Goal: Book appointment/travel/reservation

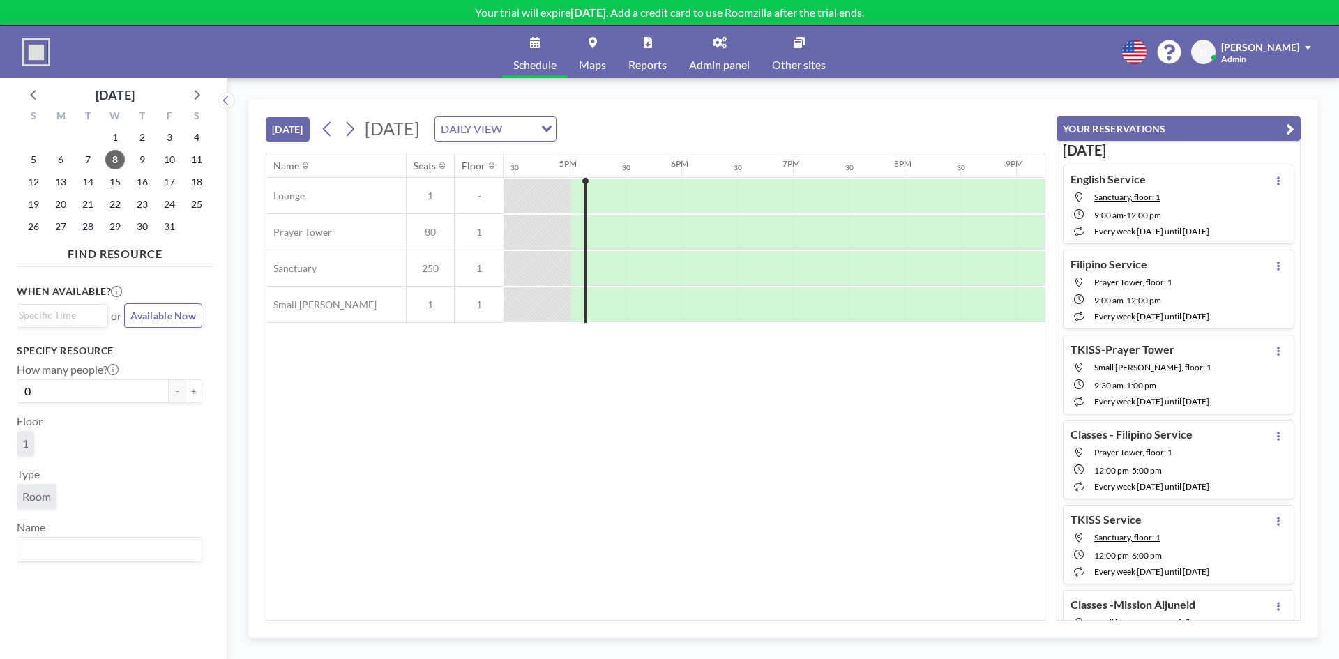
scroll to position [0, 1842]
click at [202, 95] on icon at bounding box center [196, 94] width 18 height 18
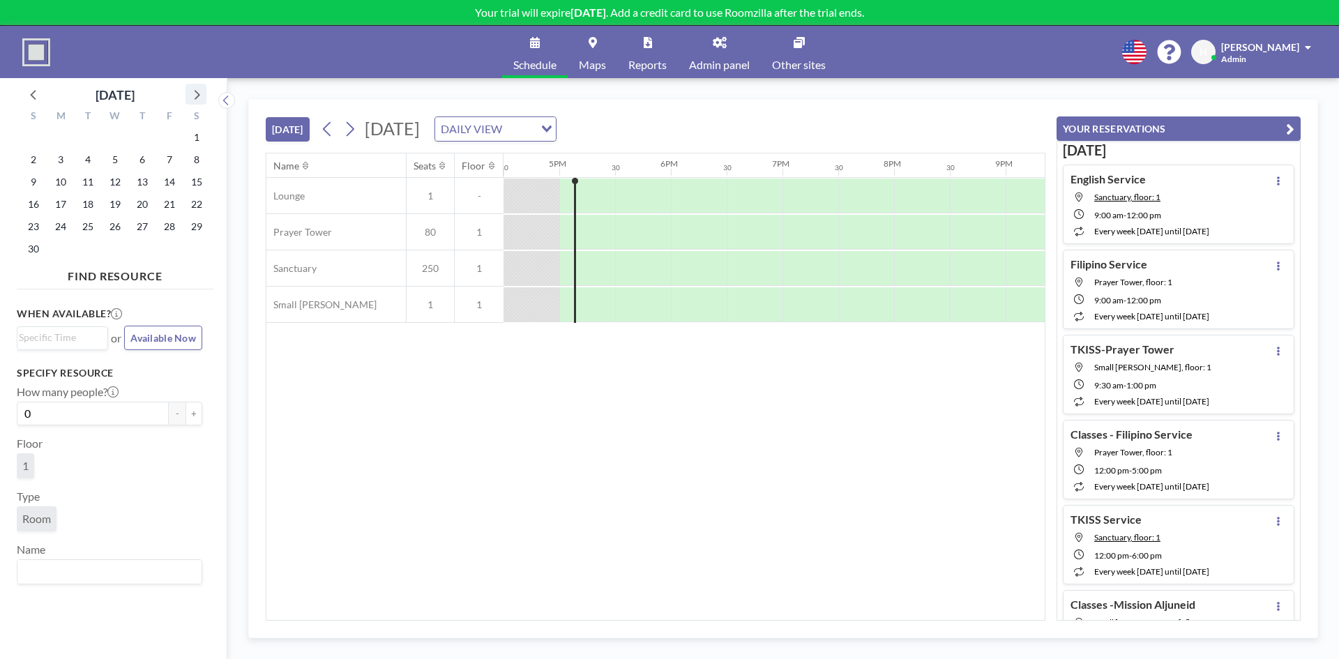
click at [202, 95] on icon at bounding box center [196, 94] width 18 height 18
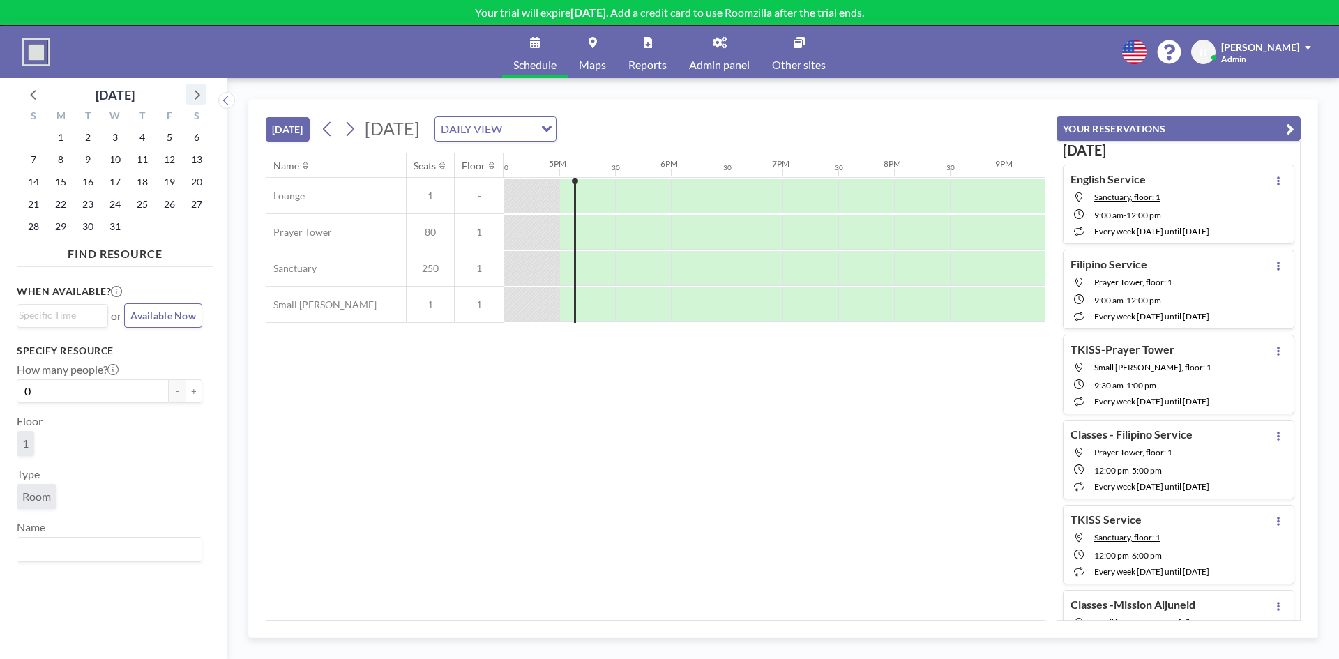
click at [202, 95] on icon at bounding box center [196, 94] width 18 height 18
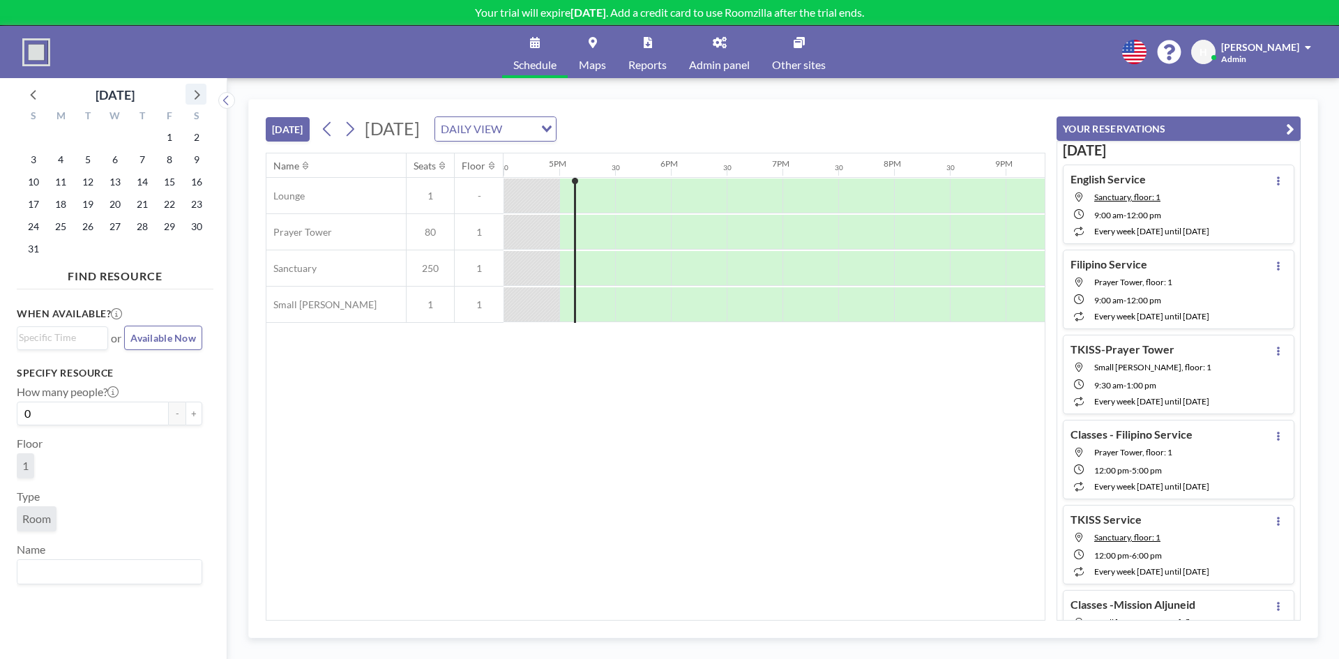
click at [202, 95] on icon at bounding box center [196, 94] width 18 height 18
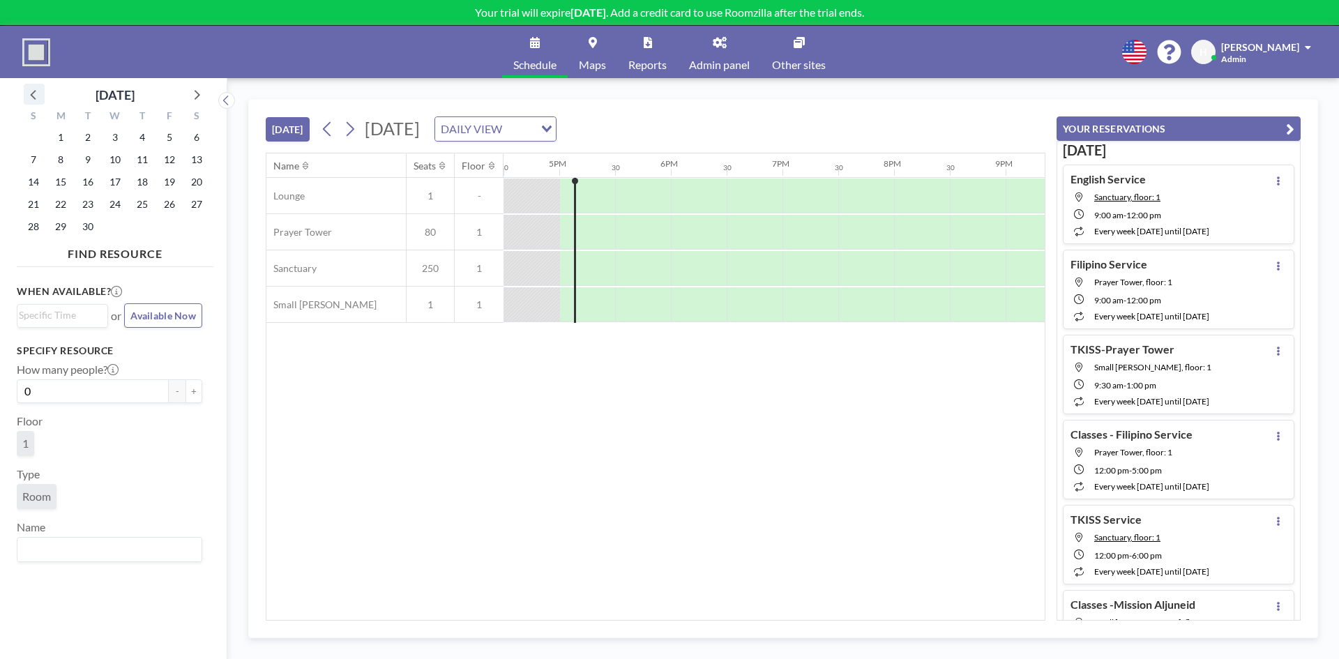
click at [24, 94] on div at bounding box center [34, 94] width 21 height 21
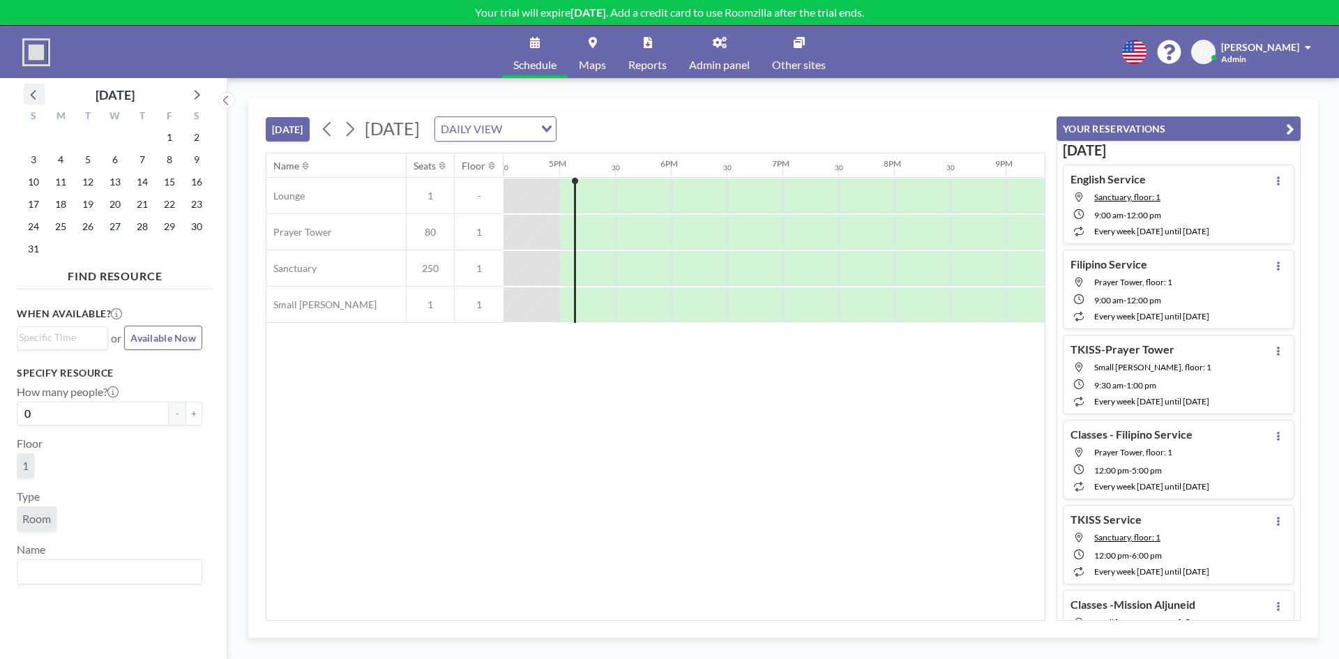
click at [24, 94] on div at bounding box center [34, 94] width 21 height 21
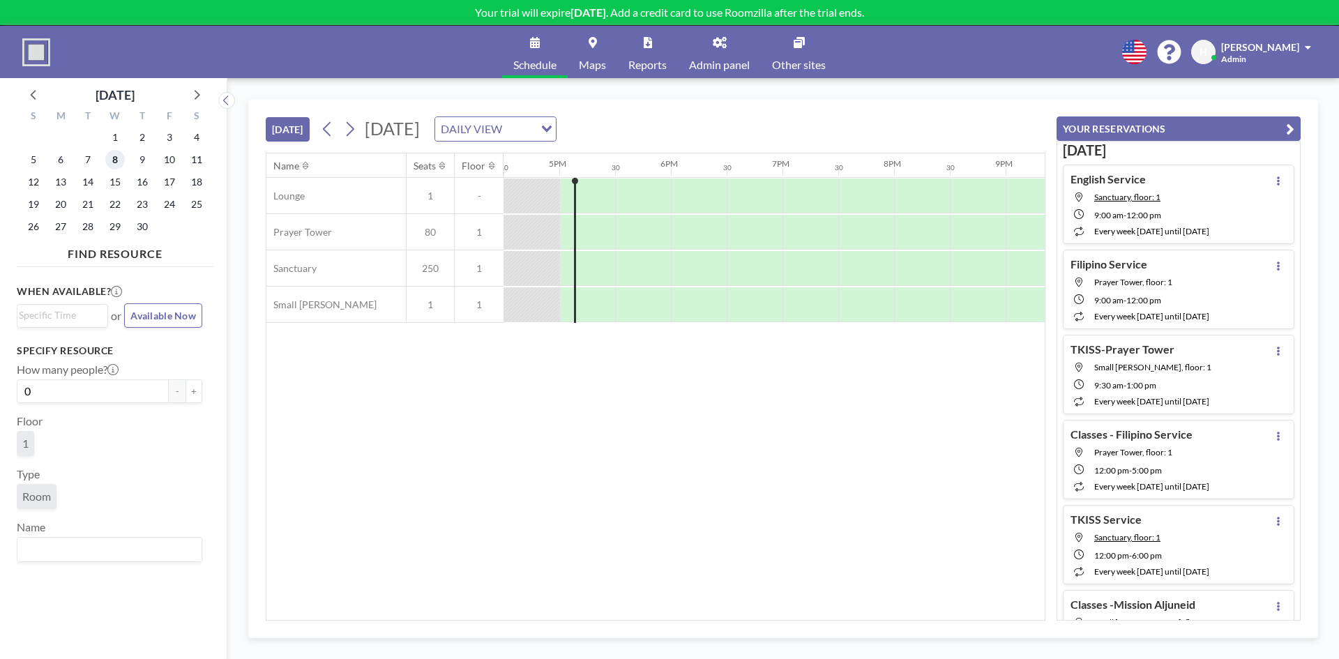
click at [120, 162] on span "8" at bounding box center [115, 160] width 20 height 20
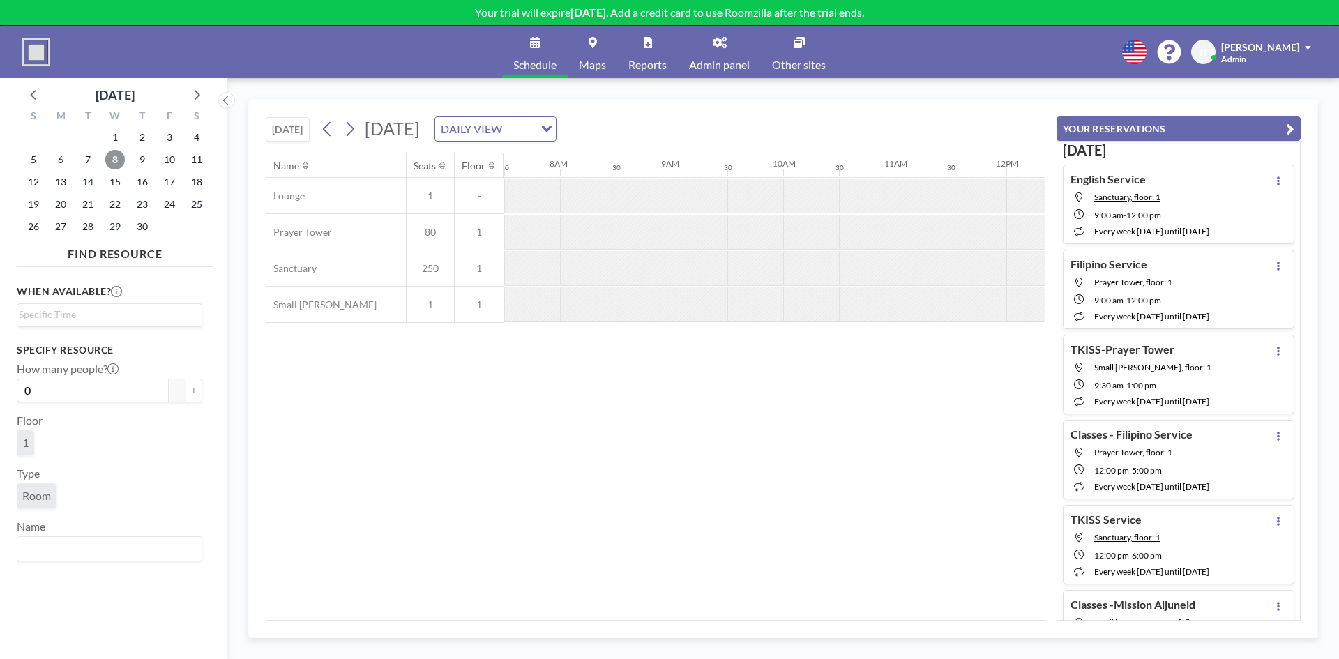
scroll to position [0, 837]
click at [668, 275] on div at bounding box center [643, 268] width 56 height 34
click at [661, 270] on div at bounding box center [643, 268] width 56 height 34
click at [540, 126] on div "DAILY VIEW" at bounding box center [487, 127] width 105 height 21
click at [629, 253] on div at bounding box center [643, 268] width 56 height 34
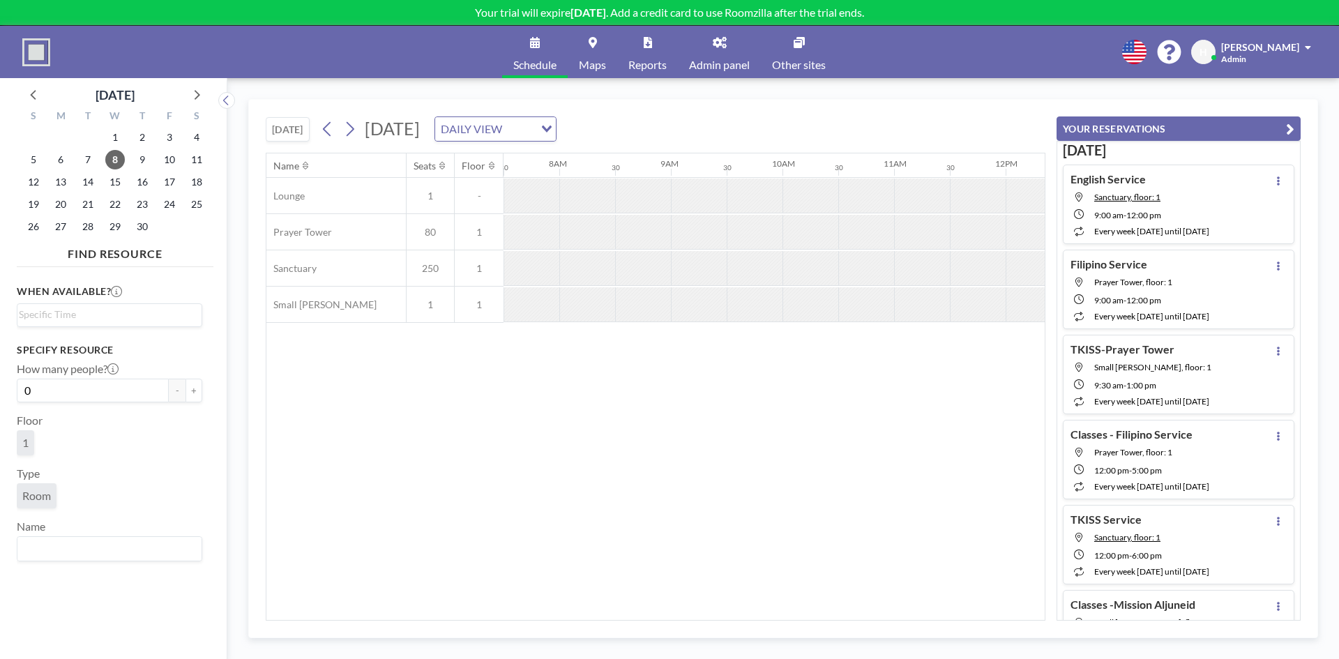
click at [607, 271] on div at bounding box center [587, 268] width 56 height 34
click at [423, 269] on span "250" at bounding box center [430, 268] width 47 height 13
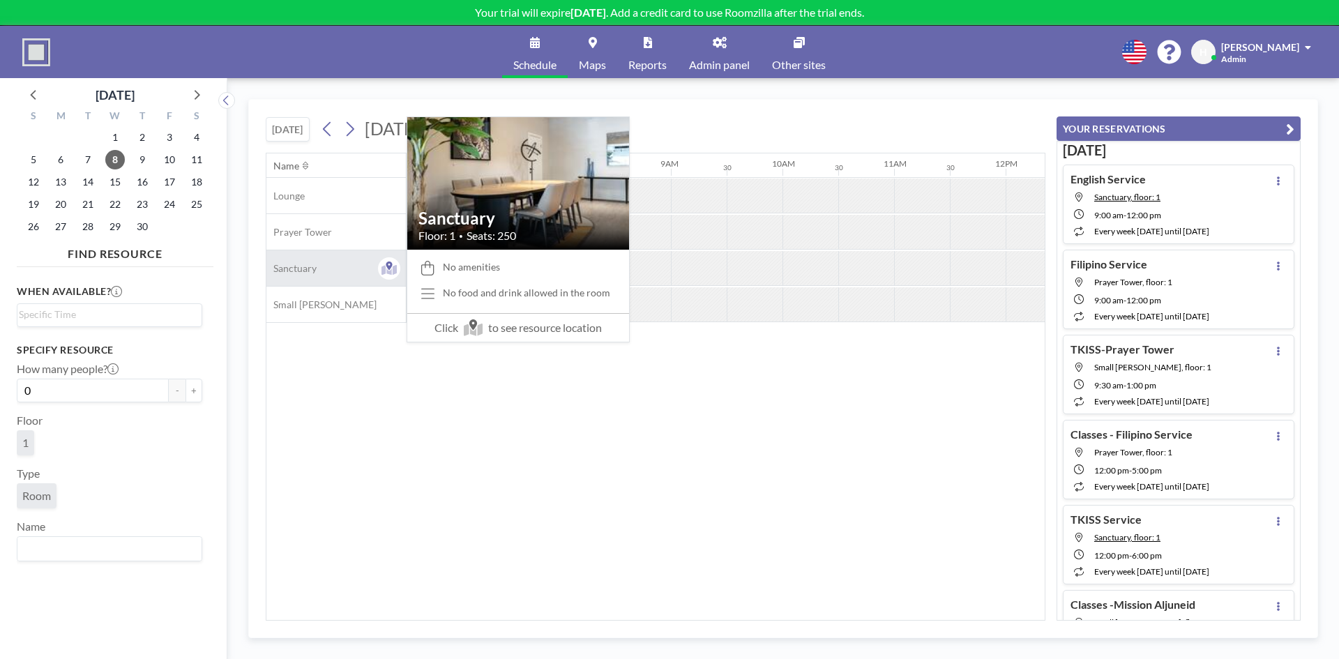
click at [312, 269] on span "Sanctuary" at bounding box center [291, 268] width 50 height 13
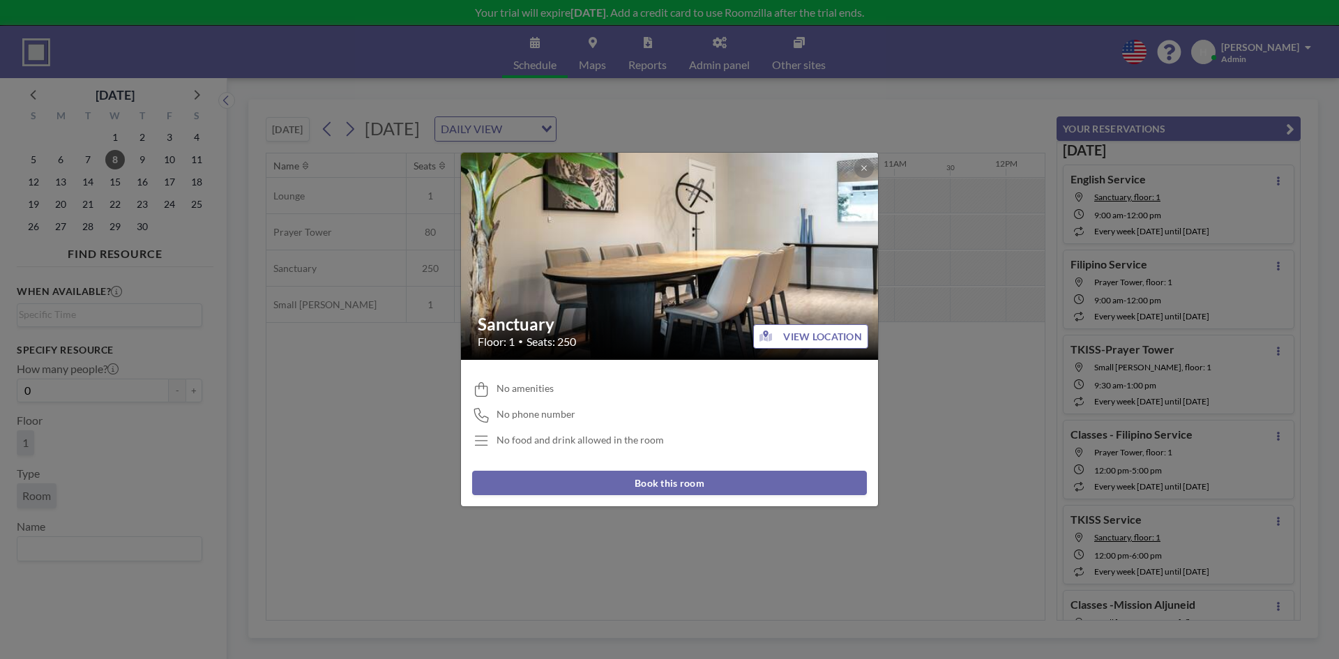
click at [645, 483] on button "Book this room" at bounding box center [669, 483] width 395 height 24
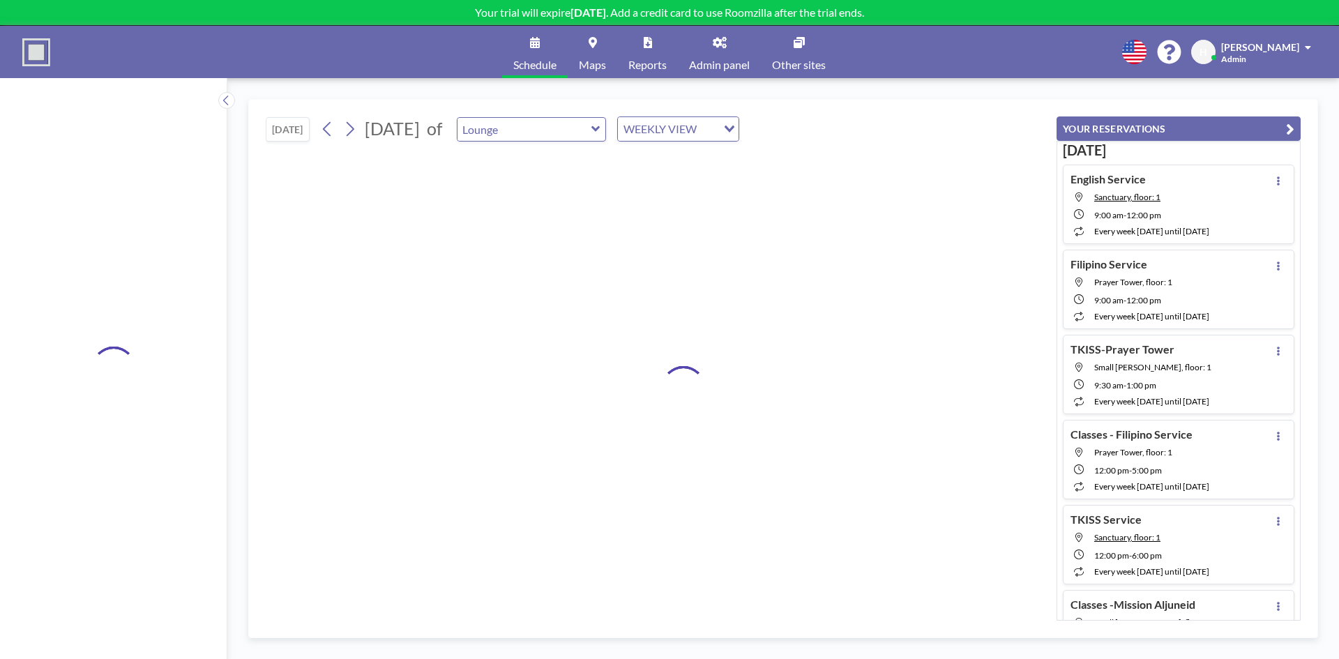
type input "Sanctuary"
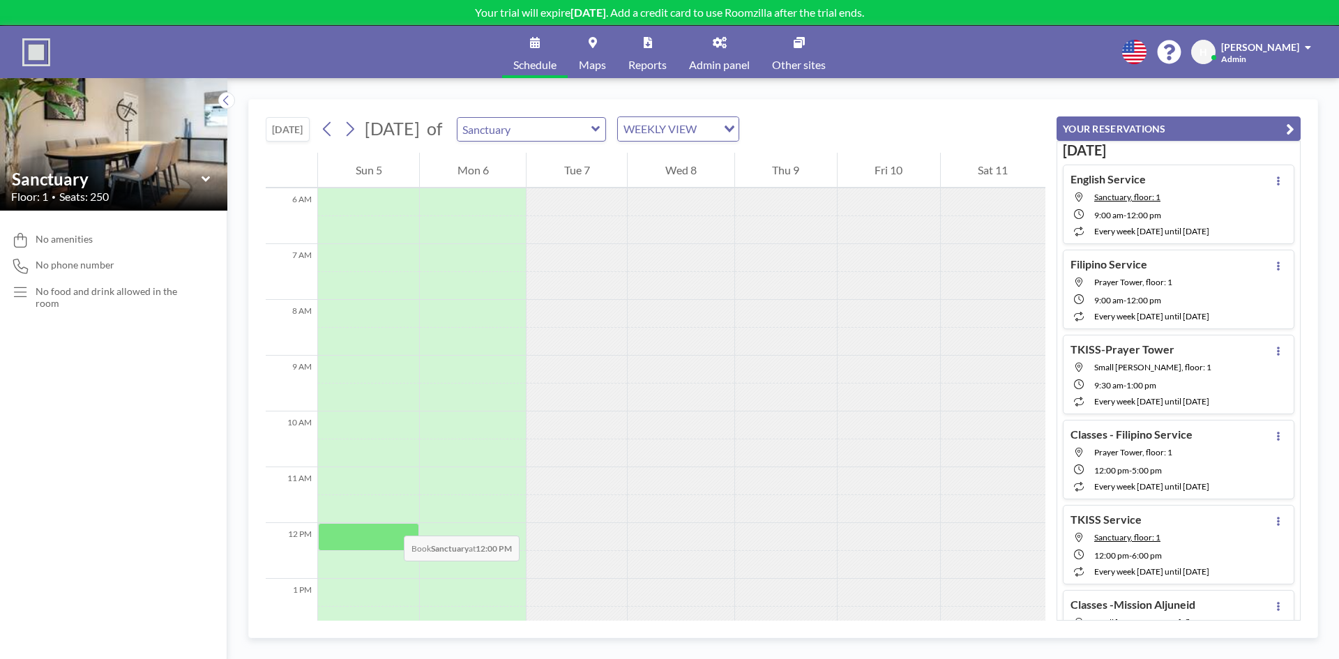
scroll to position [349, 0]
click at [571, 356] on div at bounding box center [577, 355] width 100 height 28
click at [702, 349] on div at bounding box center [681, 355] width 106 height 28
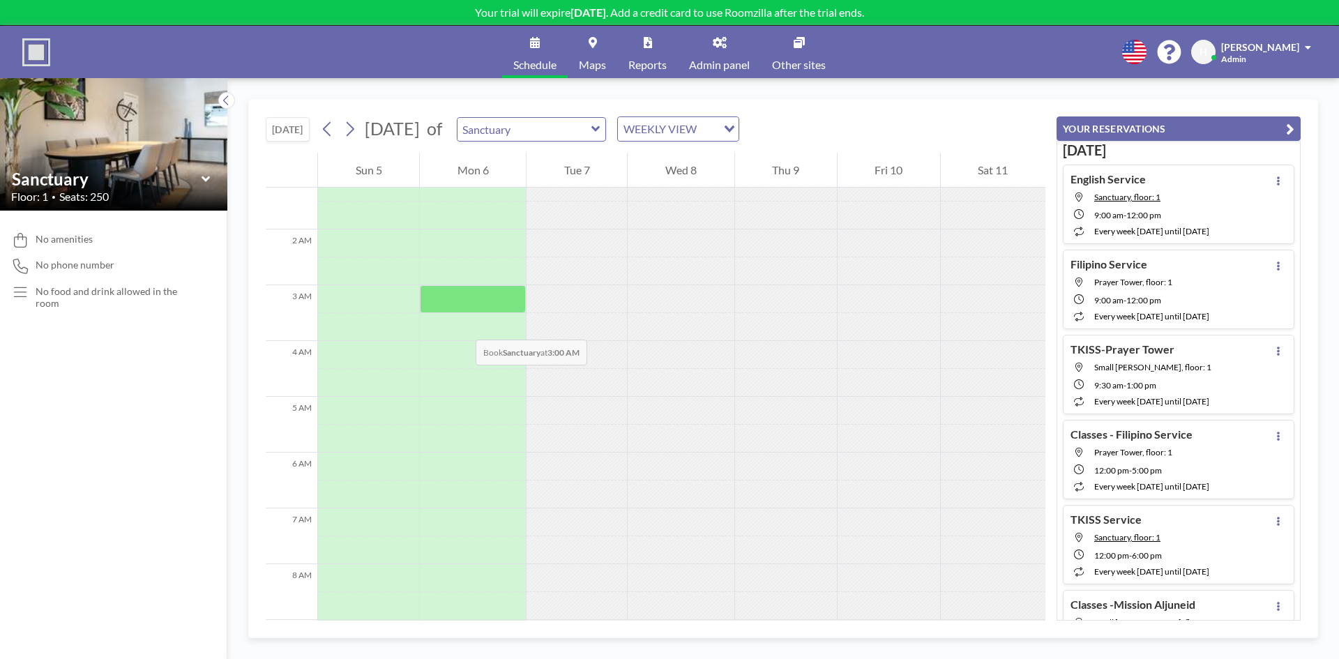
scroll to position [0, 0]
drag, startPoint x: 593, startPoint y: 167, endPoint x: 605, endPoint y: 172, distance: 13.1
click at [593, 167] on div "Tue 7" at bounding box center [577, 170] width 100 height 35
click at [702, 179] on div "Wed 8" at bounding box center [681, 170] width 106 height 35
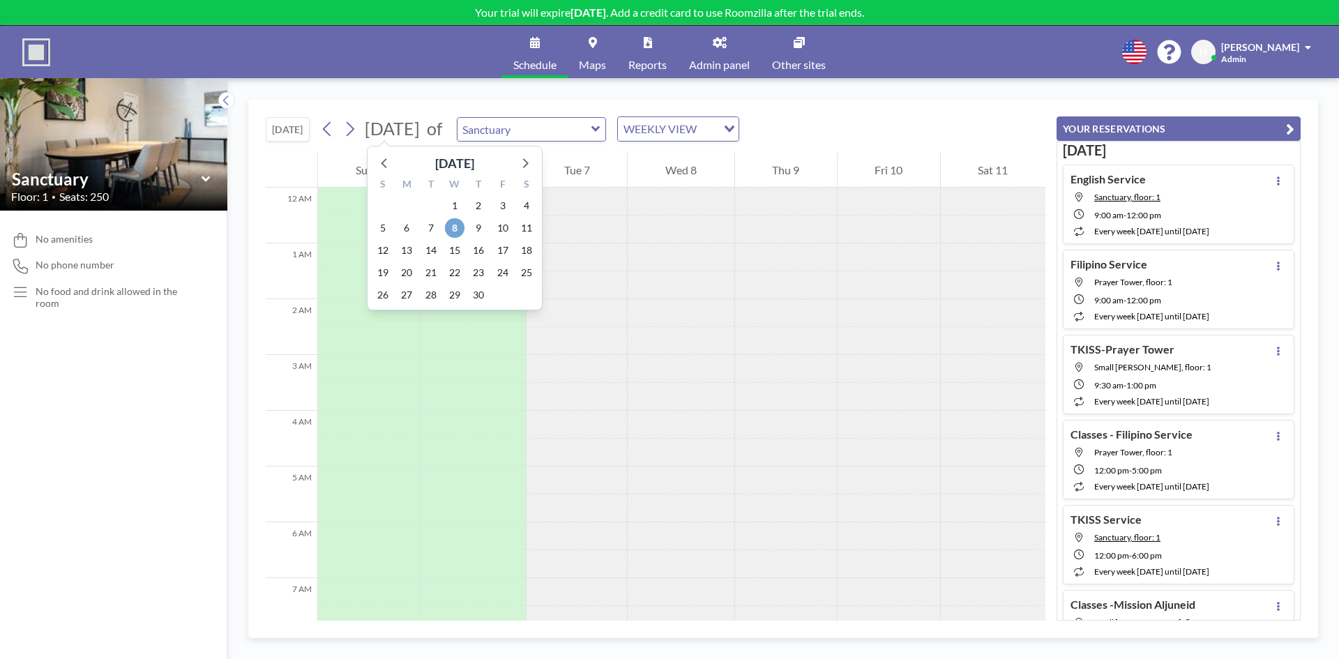
click at [454, 228] on span "8" at bounding box center [455, 228] width 20 height 20
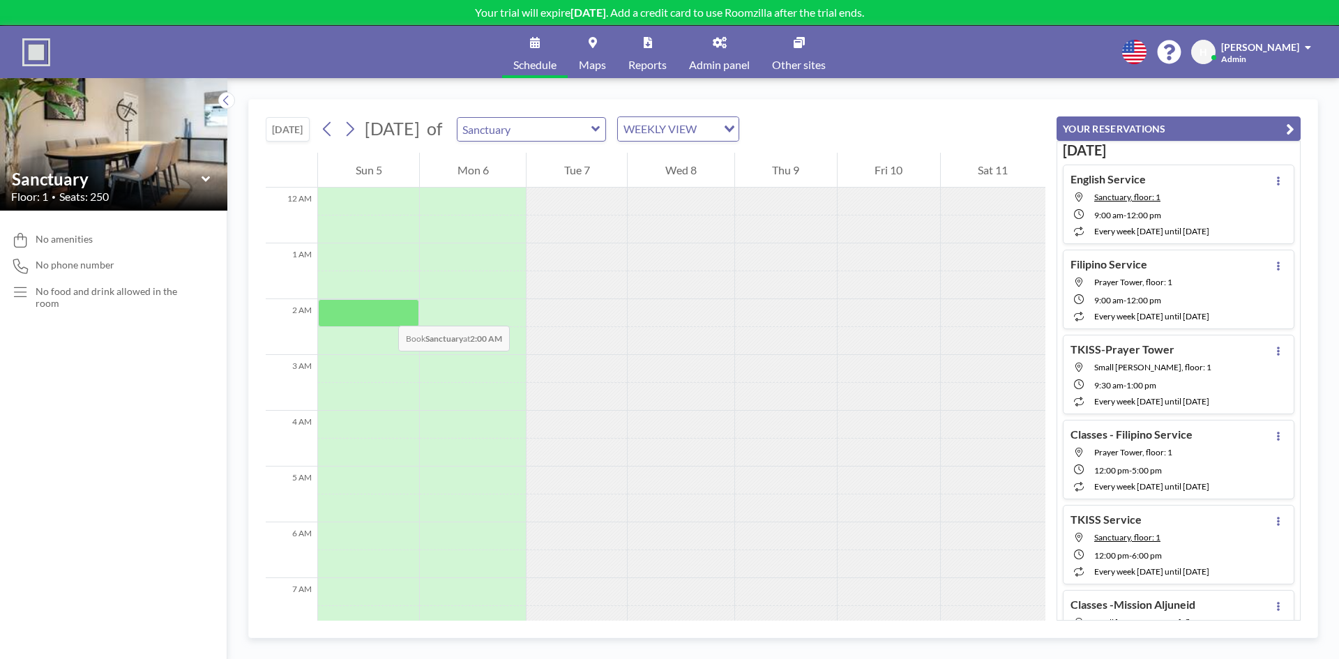
click at [384, 312] on div at bounding box center [368, 313] width 101 height 28
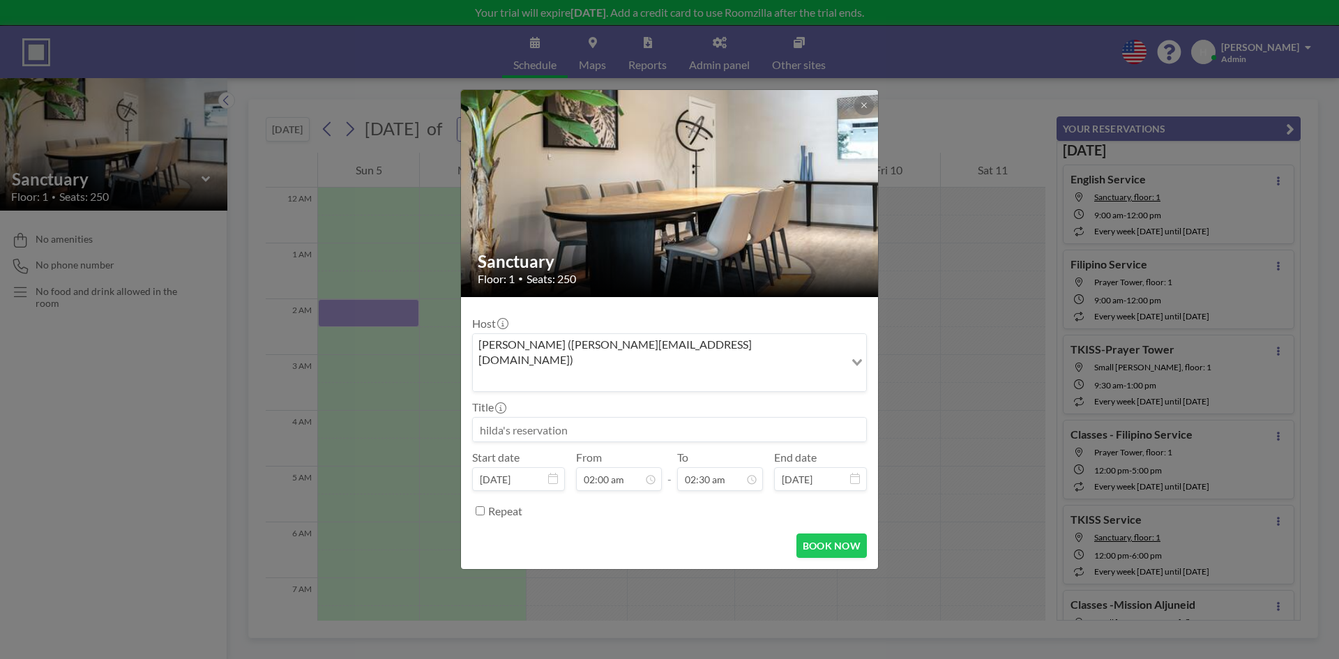
click at [551, 473] on icon at bounding box center [553, 478] width 10 height 11
click at [489, 467] on input "[DATE]" at bounding box center [518, 479] width 93 height 24
click at [890, 361] on div "Sanctuary Floor: 1 • Seats: 250 Host [PERSON_NAME] ([PERSON_NAME][EMAIL_ADDRESS…" at bounding box center [669, 329] width 1339 height 659
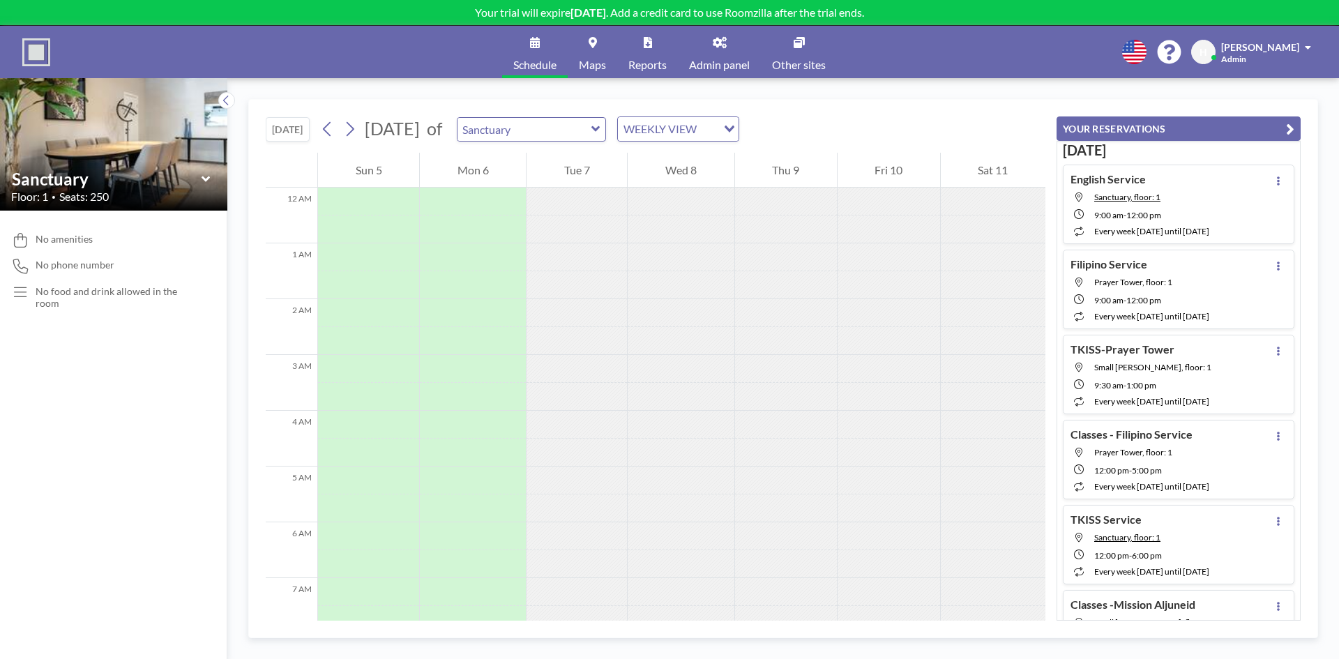
click at [716, 127] on input "Search for option" at bounding box center [708, 129] width 15 height 18
click at [721, 127] on input "Search for option" at bounding box center [670, 129] width 102 height 18
click at [527, 126] on input "text" at bounding box center [525, 129] width 134 height 23
type input "Sanctuary"
